Goal: Obtain resource: Obtain resource

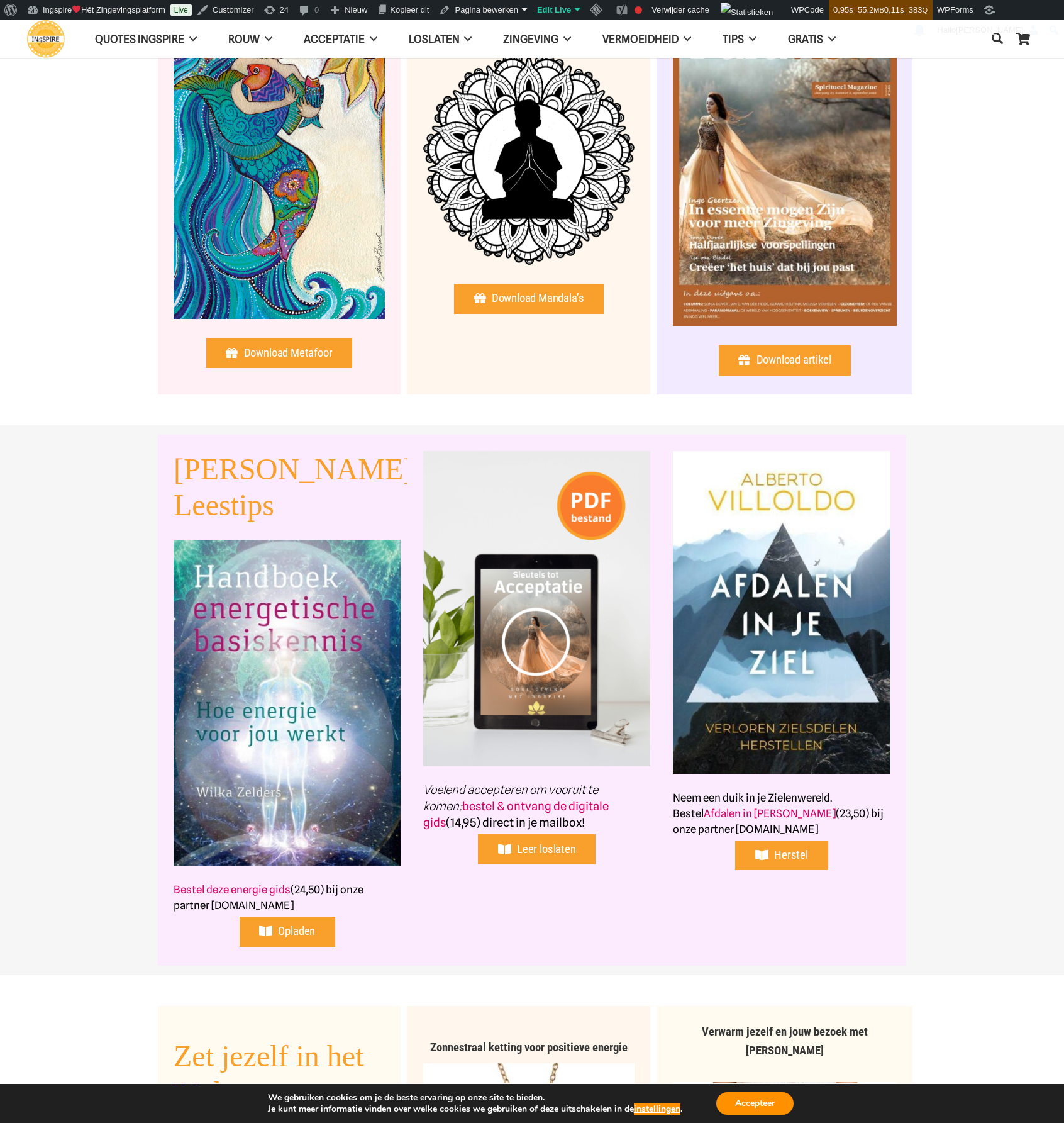
scroll to position [692, 0]
click at [545, 851] on span "Leer loslaten" at bounding box center [546, 848] width 59 height 14
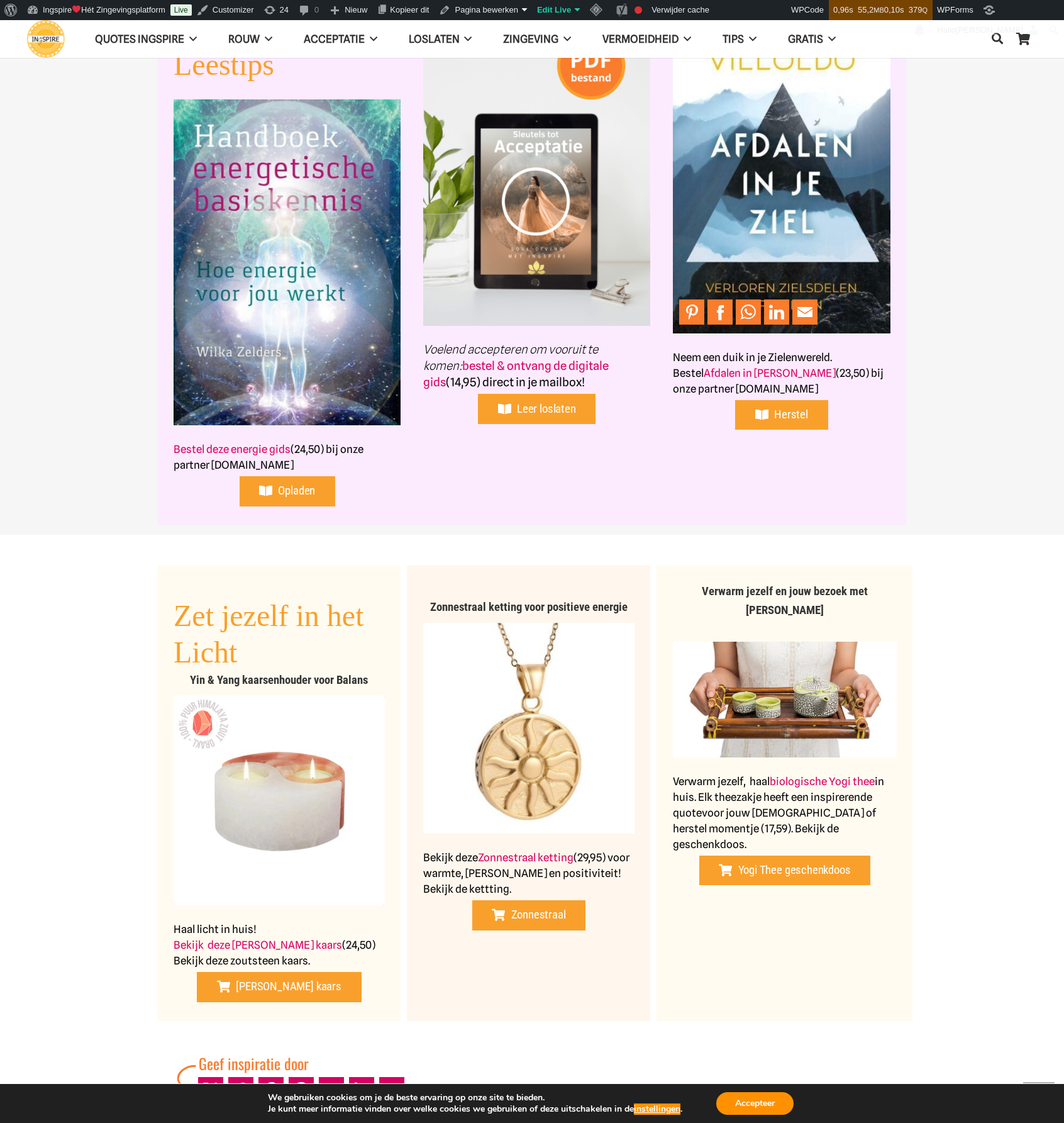
scroll to position [1132, 0]
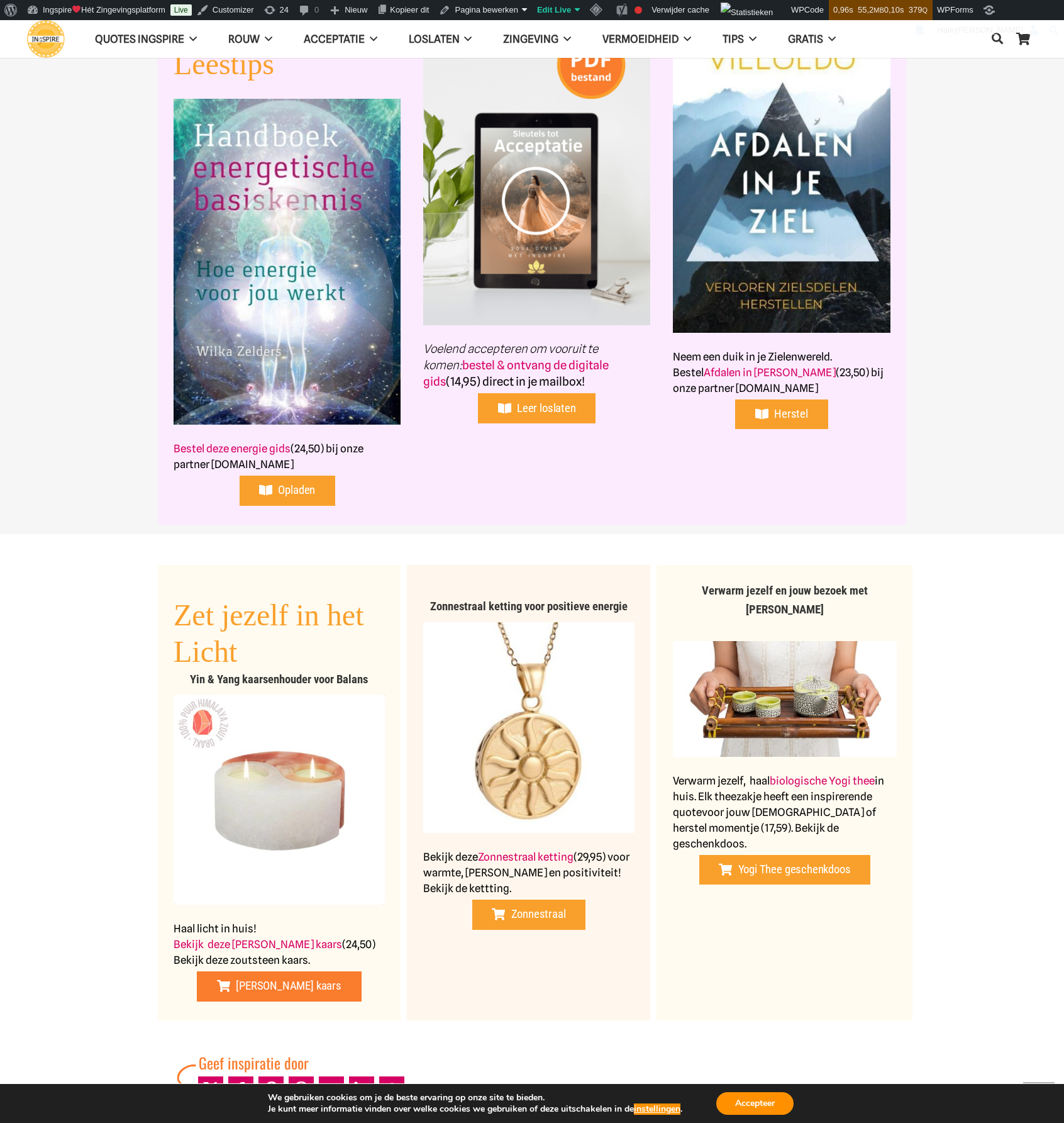
click at [282, 979] on span "[PERSON_NAME] kaars" at bounding box center [288, 985] width 105 height 14
